Goal: Browse casually: Explore the website without a specific task or goal

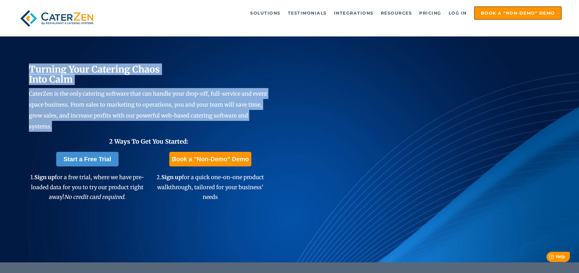
drag, startPoint x: 16, startPoint y: 55, endPoint x: 59, endPoint y: 126, distance: 82.3
click at [59, 126] on div "Turning Your Catering Chaos Into Calm CaterZen is the only catering software th…" at bounding box center [289, 132] width 579 height 262
click at [59, 126] on p "CaterZen is the only catering software that can handle your drop-off, full-serv…" at bounding box center [149, 110] width 240 height 44
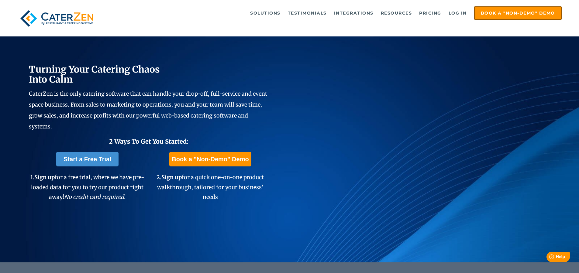
drag, startPoint x: 17, startPoint y: 74, endPoint x: 241, endPoint y: 197, distance: 255.2
click at [241, 197] on div "Turning Your Catering Chaos Into Calm CaterZen is the only catering software th…" at bounding box center [289, 132] width 579 height 262
click at [241, 197] on p "2. Sign up for a quick one-on-one product walkthrough, tailored for your busine…" at bounding box center [210, 187] width 117 height 29
drag, startPoint x: 222, startPoint y: 196, endPoint x: 20, endPoint y: 62, distance: 241.8
click at [20, 62] on div "Turning Your Catering Chaos Into Calm CaterZen is the only catering software th…" at bounding box center [289, 132] width 579 height 262
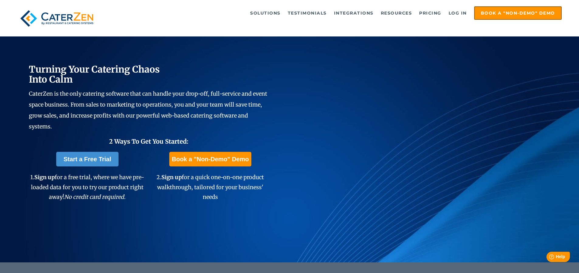
click at [20, 62] on div "Turning Your Catering Chaos Into Calm CaterZen is the only catering software th…" at bounding box center [289, 132] width 579 height 262
drag, startPoint x: 18, startPoint y: 59, endPoint x: 230, endPoint y: 198, distance: 253.5
click at [230, 198] on div "Turning Your Catering Chaos Into Calm CaterZen is the only catering software th…" at bounding box center [289, 132] width 579 height 262
click at [230, 198] on p "2. Sign up for a quick one-on-one product walkthrough, tailored for your busine…" at bounding box center [210, 187] width 117 height 29
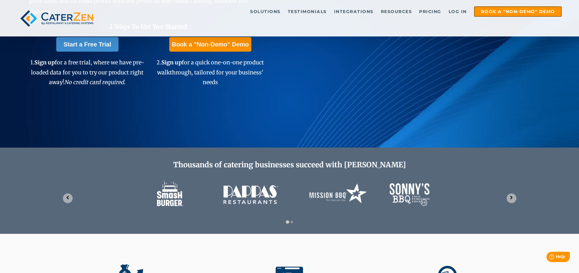
scroll to position [150, 0]
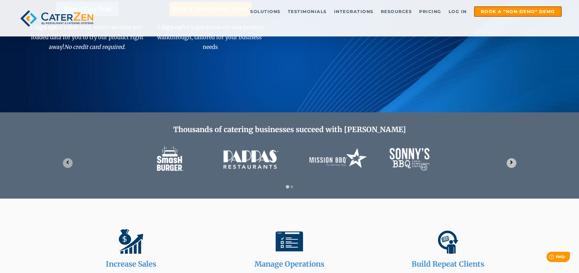
click at [508, 165] on button "Next slide" at bounding box center [512, 163] width 10 height 10
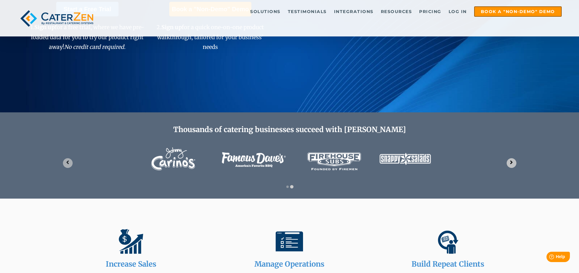
click at [508, 165] on button "Go to first slide" at bounding box center [512, 163] width 10 height 10
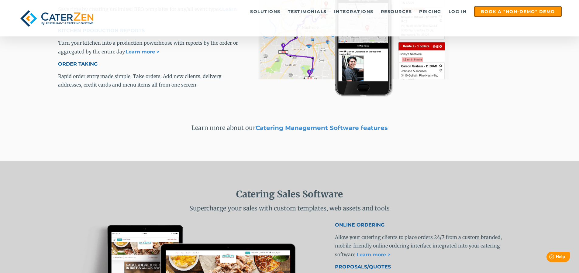
scroll to position [977, 0]
